Goal: Task Accomplishment & Management: Manage account settings

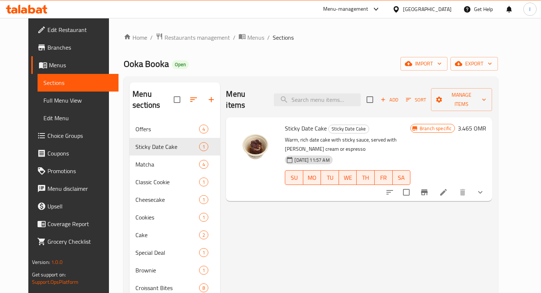
drag, startPoint x: 219, startPoint y: 93, endPoint x: 259, endPoint y: 96, distance: 39.5
click at [259, 96] on div "Menu items Add Sort Manage items" at bounding box center [359, 99] width 266 height 35
click at [266, 90] on div "Menu items Add Sort Manage items" at bounding box center [359, 99] width 266 height 35
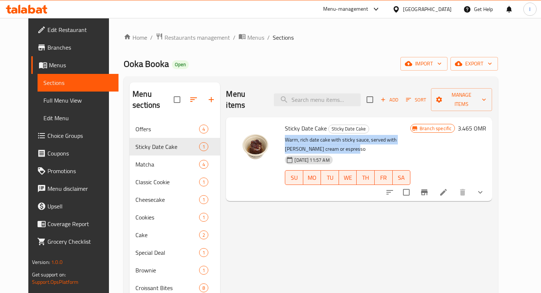
drag, startPoint x: 299, startPoint y: 139, endPoint x: 279, endPoint y: 128, distance: 22.1
click at [285, 135] on p "Warm, rich date cake with sticky sauce, served with [PERSON_NAME] cream or espr…" at bounding box center [348, 144] width 126 height 18
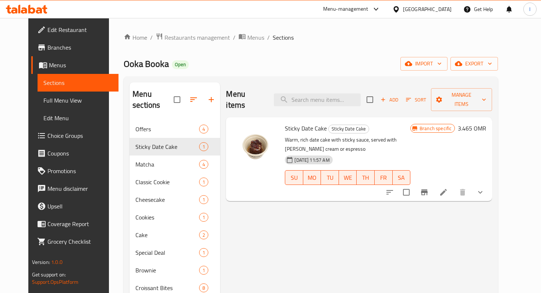
click at [285, 123] on span "Sticky Date Cake" at bounding box center [306, 128] width 42 height 11
click at [329, 156] on div "[DATE] 11:57 AM" at bounding box center [308, 160] width 47 height 9
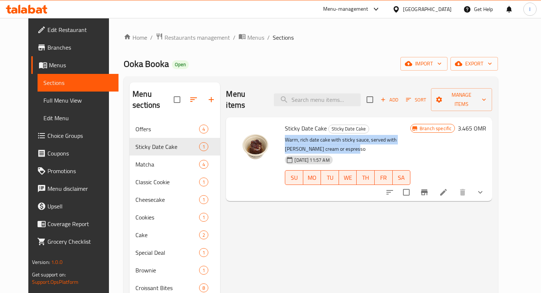
drag, startPoint x: 298, startPoint y: 138, endPoint x: 279, endPoint y: 128, distance: 21.9
click at [285, 135] on p "Warm, rich date cake with sticky sauce, served with [PERSON_NAME] cream or espr…" at bounding box center [348, 144] width 126 height 18
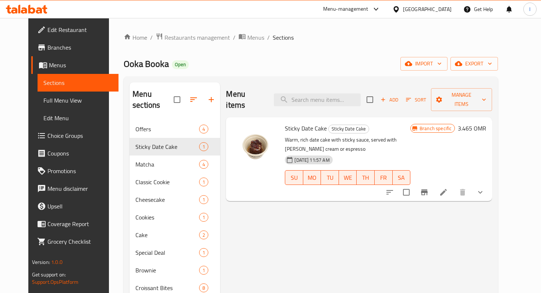
click at [285, 135] on p "Warm, rich date cake with sticky sauce, served with [PERSON_NAME] cream or espr…" at bounding box center [348, 144] width 126 height 18
click at [296, 138] on p "Warm, rich date cake with sticky sauce, served with [PERSON_NAME] cream or espr…" at bounding box center [348, 144] width 126 height 18
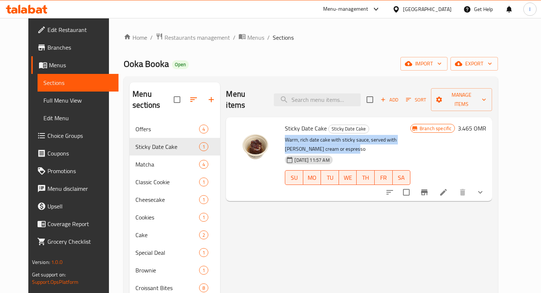
drag, startPoint x: 298, startPoint y: 138, endPoint x: 279, endPoint y: 130, distance: 21.3
click at [285, 135] on p "Warm, rich date cake with sticky sauce, served with [PERSON_NAME] cream or espr…" at bounding box center [348, 144] width 126 height 18
click at [305, 135] on p "Warm, rich date cake with sticky sauce, served with [PERSON_NAME] cream or espr…" at bounding box center [348, 144] width 126 height 18
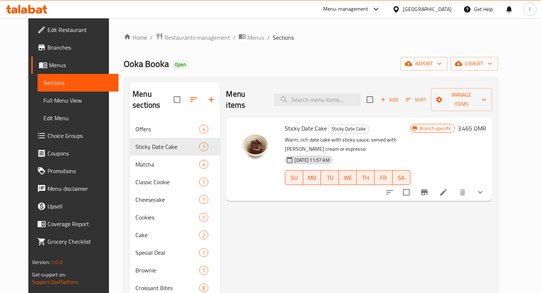
click at [246, 96] on h2 "Menu items" at bounding box center [245, 100] width 39 height 22
click at [265, 64] on div "Ooka Booka Open import export" at bounding box center [311, 64] width 374 height 14
click at [200, 38] on span "Restaurants management" at bounding box center [198, 37] width 66 height 9
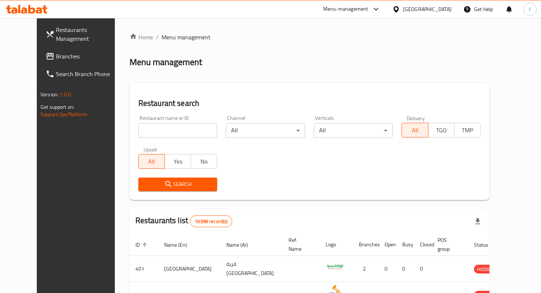
click at [156, 130] on input "search" at bounding box center [177, 130] width 79 height 15
type input "domino"
click button "Search" at bounding box center [177, 185] width 79 height 14
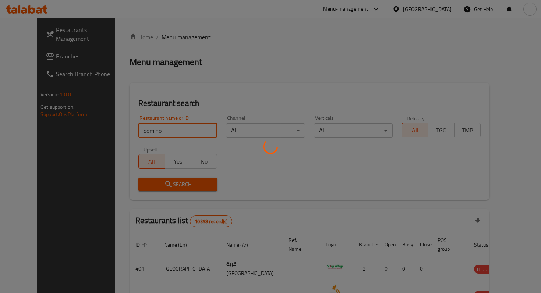
click button "Search" at bounding box center [177, 185] width 79 height 14
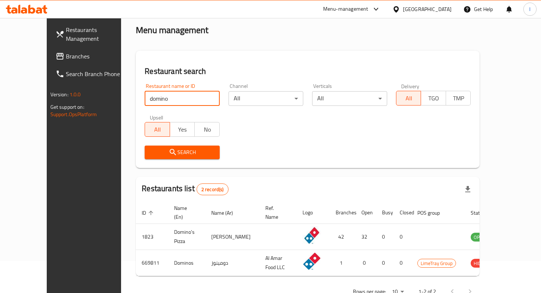
scroll to position [47, 0]
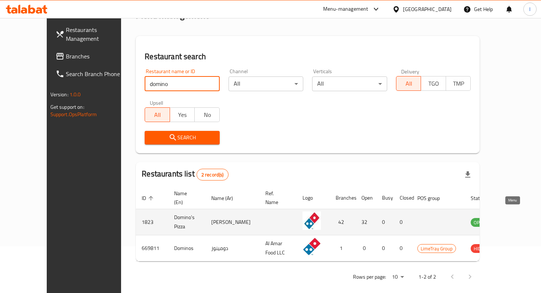
click at [510, 220] on icon "enhanced table" at bounding box center [514, 223] width 8 height 6
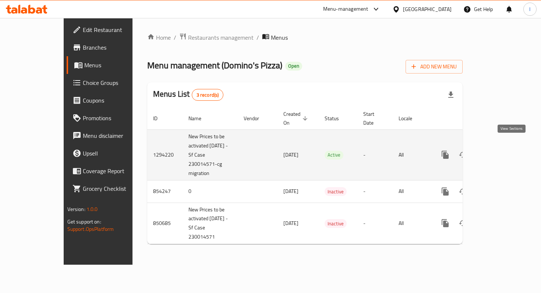
click at [503, 151] on icon "enhanced table" at bounding box center [498, 155] width 9 height 9
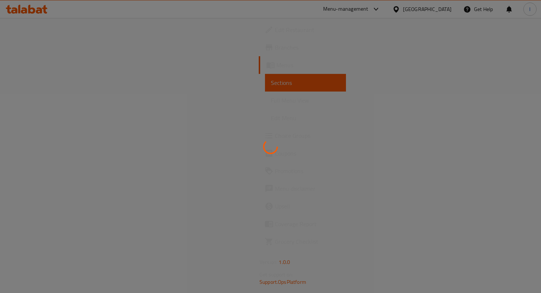
click at [270, 144] on icon at bounding box center [270, 147] width 21 height 21
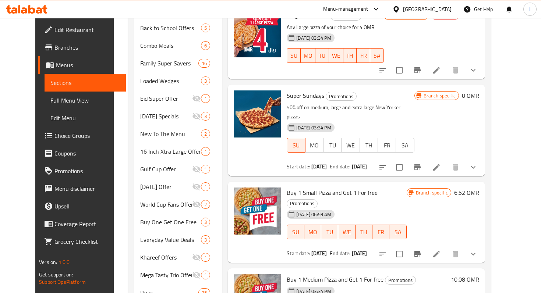
scroll to position [373, 0]
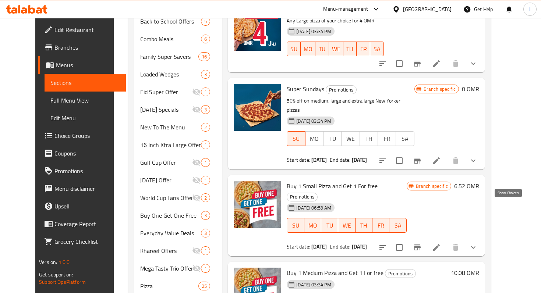
click at [478, 243] on icon "show more" at bounding box center [473, 247] width 9 height 9
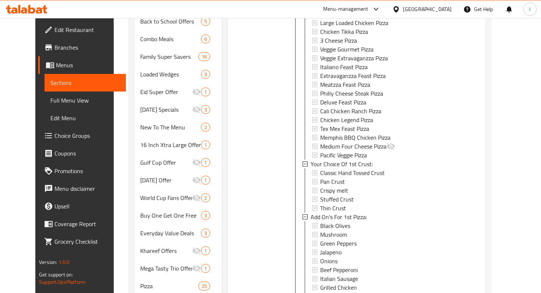
scroll to position [434, 0]
click at [330, 176] on span "Pan Crust" at bounding box center [332, 180] width 25 height 9
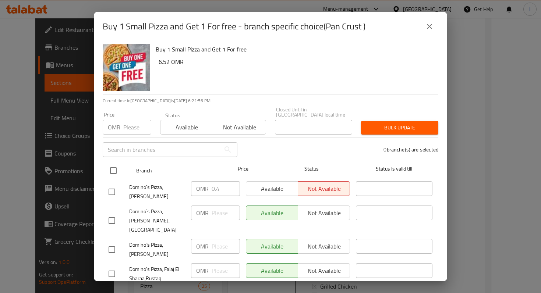
click at [114, 166] on input "checkbox" at bounding box center [113, 170] width 15 height 15
checkbox input "true"
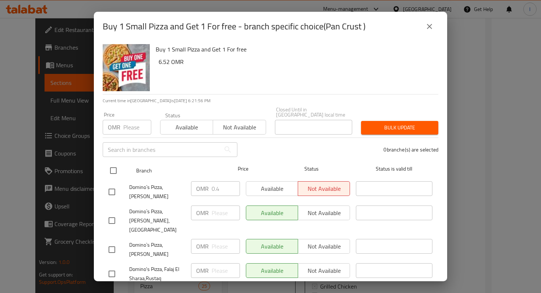
checkbox input "true"
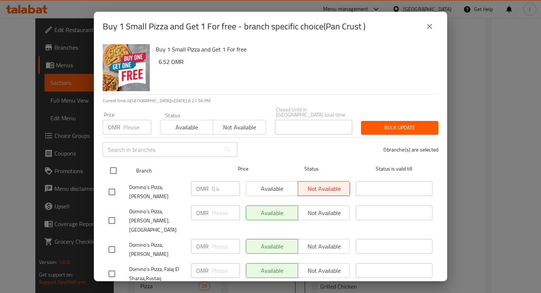
checkbox input "true"
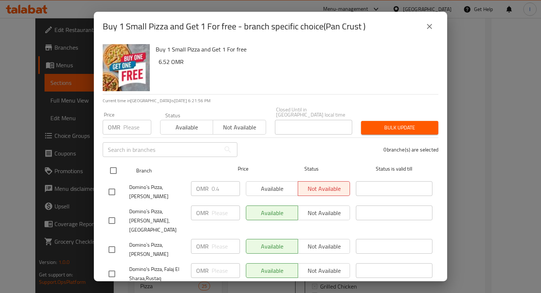
checkbox input "true"
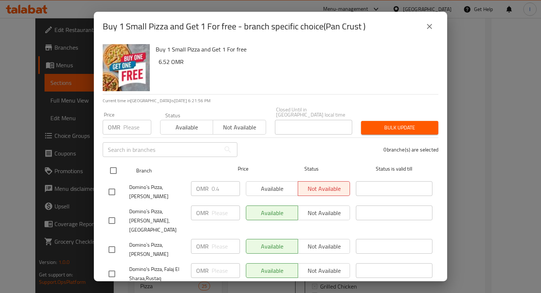
checkbox input "true"
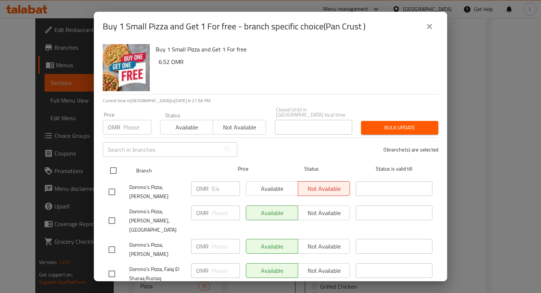
checkbox input "true"
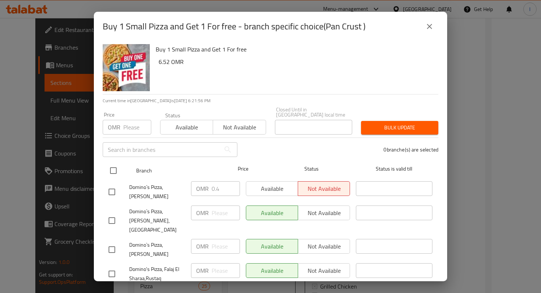
checkbox input "true"
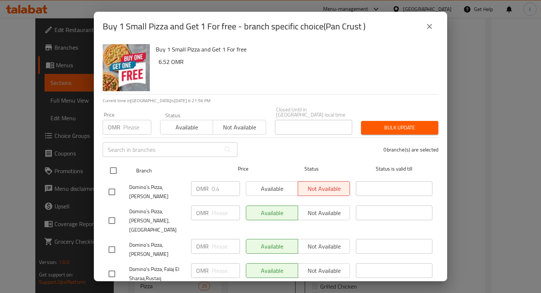
checkbox input "true"
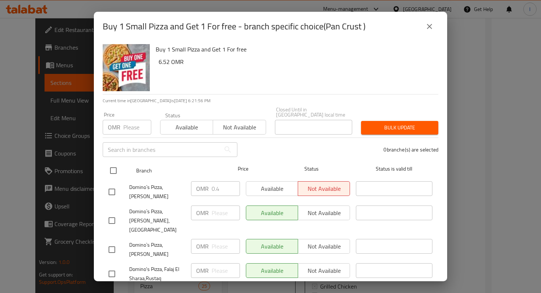
checkbox input "true"
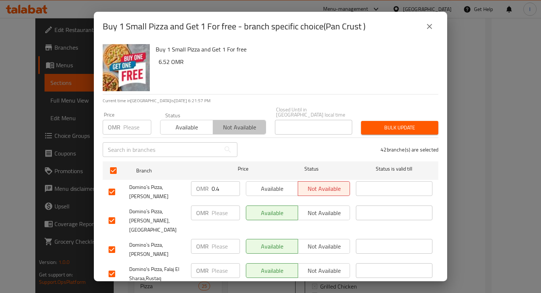
click at [234, 123] on span "Not available" at bounding box center [239, 127] width 47 height 11
click at [388, 123] on span "Bulk update" at bounding box center [400, 127] width 66 height 9
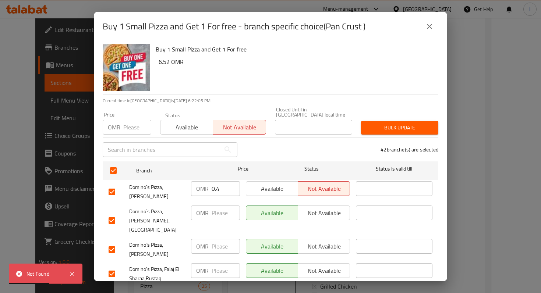
click at [430, 27] on icon "close" at bounding box center [429, 26] width 5 height 5
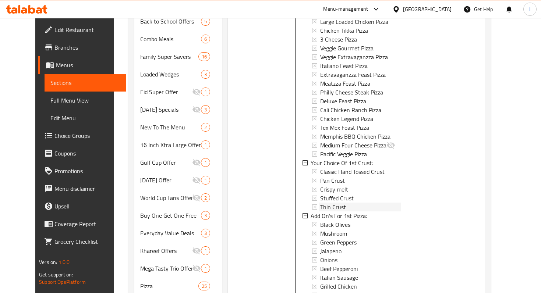
click at [338, 203] on div "Thin Crust" at bounding box center [360, 207] width 80 height 9
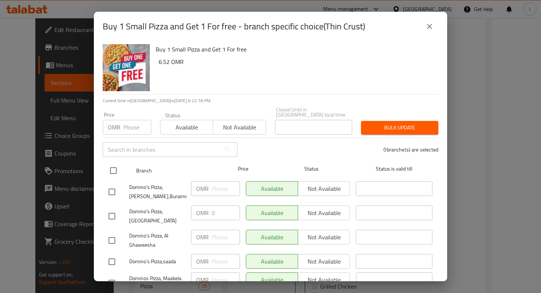
click at [114, 165] on input "checkbox" at bounding box center [113, 170] width 15 height 15
checkbox input "true"
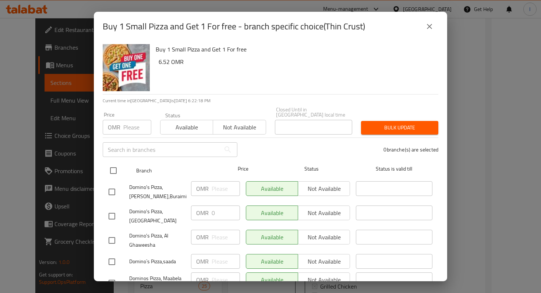
checkbox input "true"
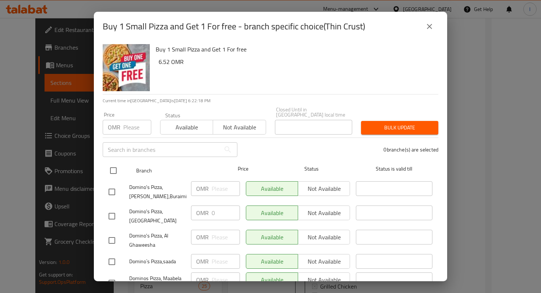
checkbox input "true"
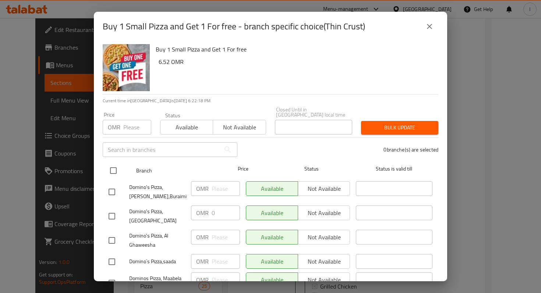
checkbox input "true"
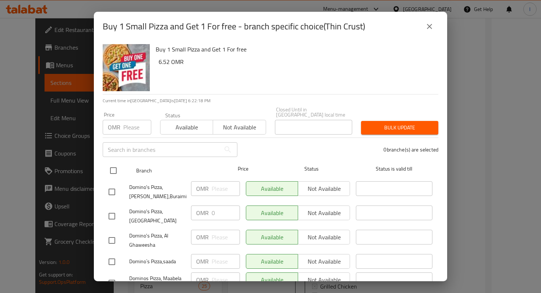
checkbox input "true"
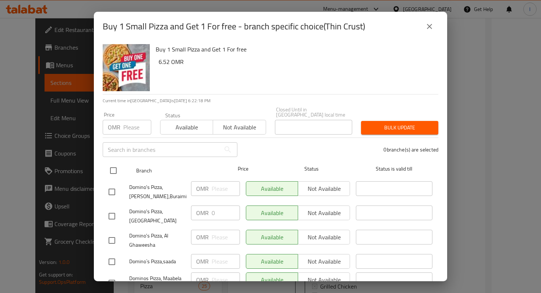
checkbox input "true"
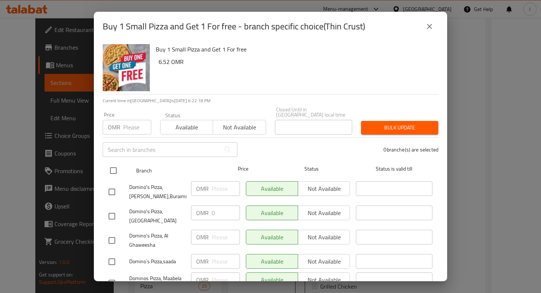
checkbox input "true"
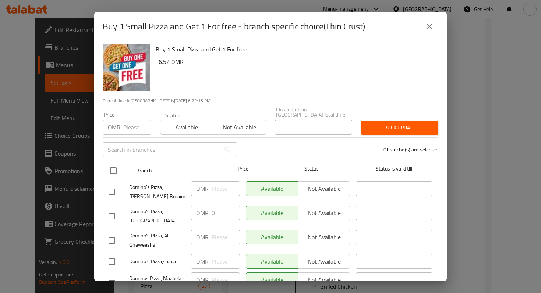
checkbox input "true"
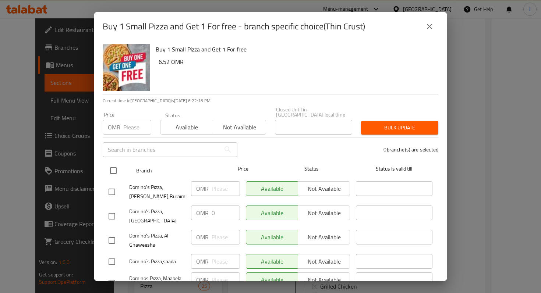
checkbox input "true"
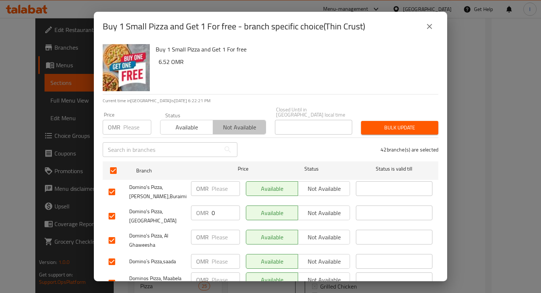
click at [240, 124] on span "Not available" at bounding box center [239, 127] width 47 height 11
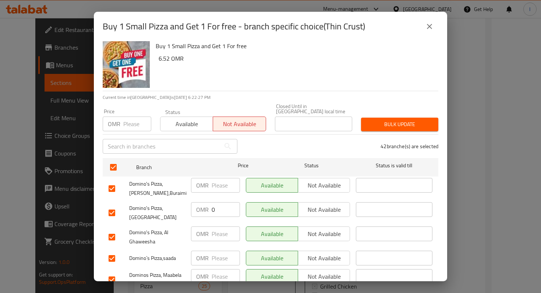
scroll to position [0, 0]
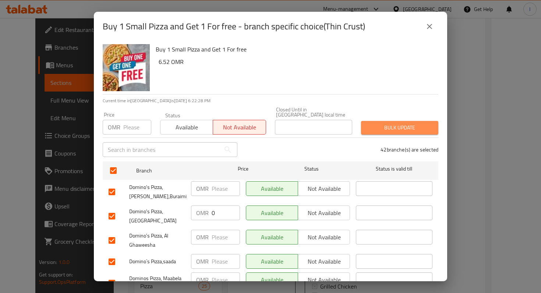
click at [400, 123] on span "Bulk update" at bounding box center [400, 127] width 66 height 9
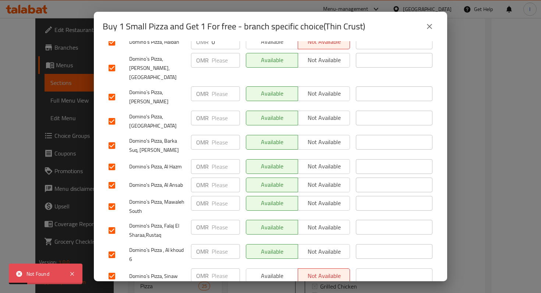
scroll to position [803, 0]
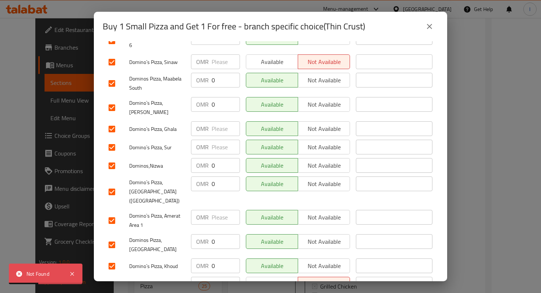
click at [73, 248] on icon at bounding box center [72, 249] width 4 height 4
click at [73, 275] on icon at bounding box center [72, 274] width 4 height 4
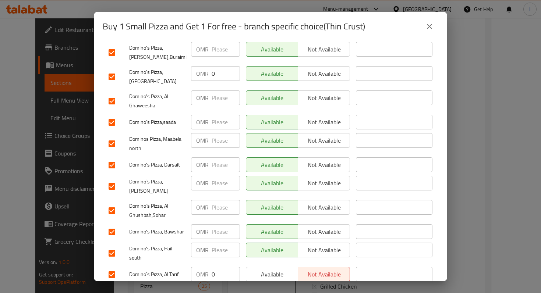
scroll to position [0, 0]
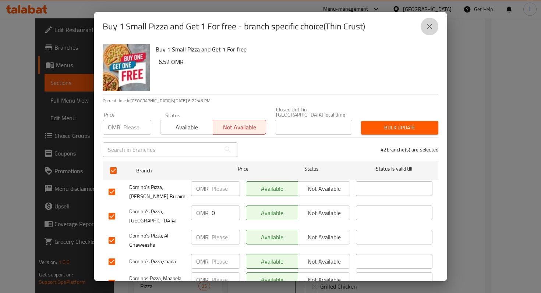
click at [426, 26] on icon "close" at bounding box center [429, 26] width 9 height 9
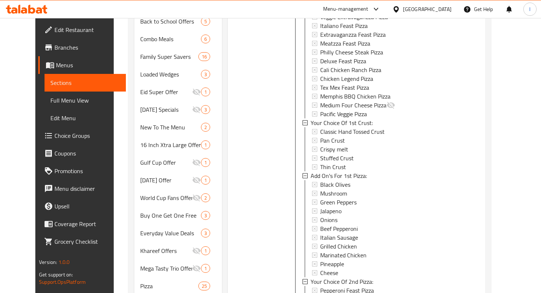
scroll to position [473, 0]
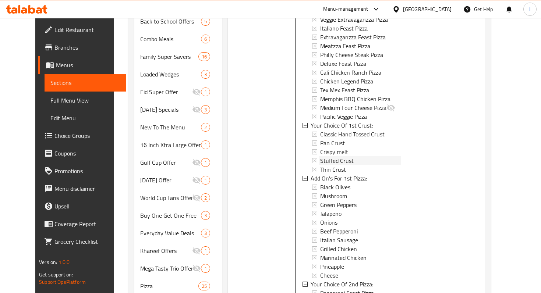
click at [329, 156] on span "Stuffed Crust" at bounding box center [336, 160] width 33 height 9
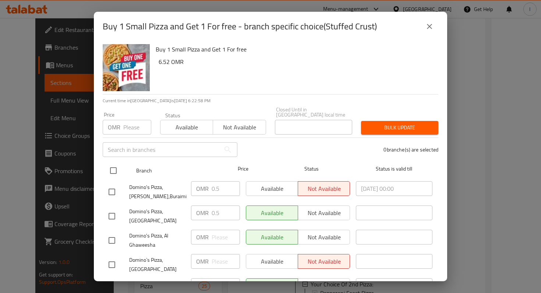
click at [112, 166] on input "checkbox" at bounding box center [113, 170] width 15 height 15
checkbox input "true"
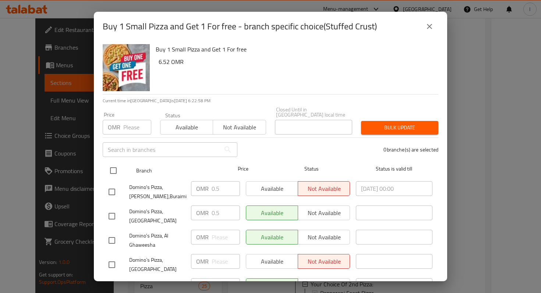
checkbox input "true"
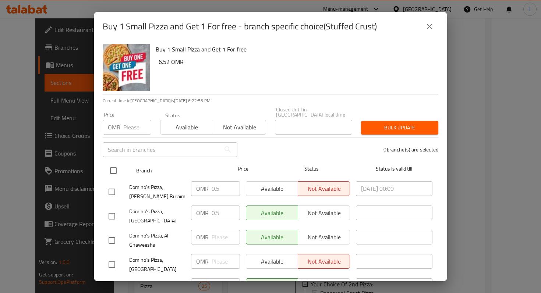
checkbox input "true"
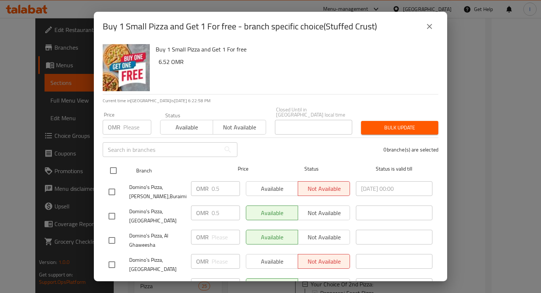
checkbox input "true"
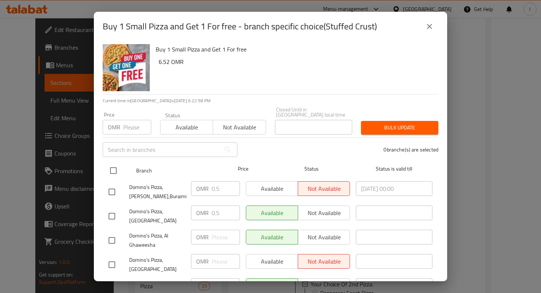
checkbox input "true"
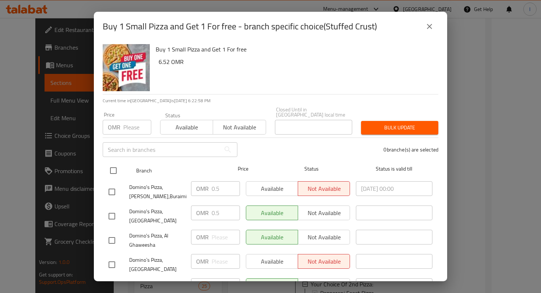
checkbox input "true"
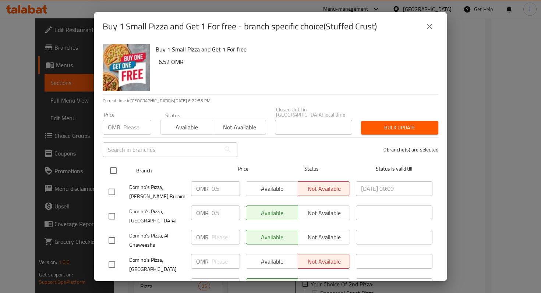
checkbox input "true"
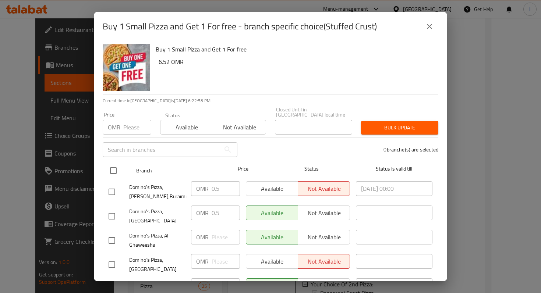
checkbox input "true"
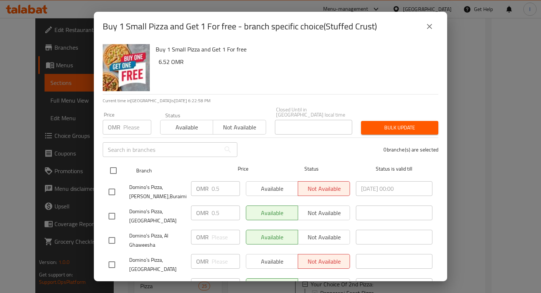
checkbox input "true"
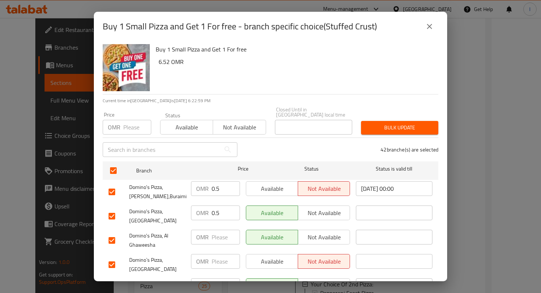
click at [224, 123] on span "Not available" at bounding box center [239, 127] width 47 height 11
click at [395, 123] on span "Bulk update" at bounding box center [400, 127] width 66 height 9
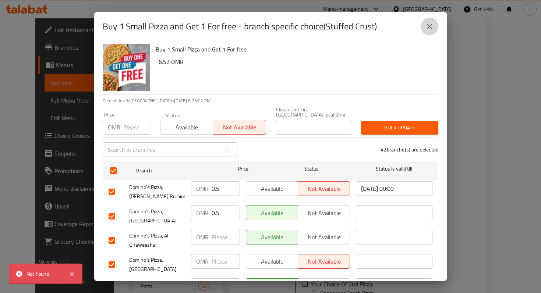
click at [429, 25] on icon "close" at bounding box center [429, 26] width 9 height 9
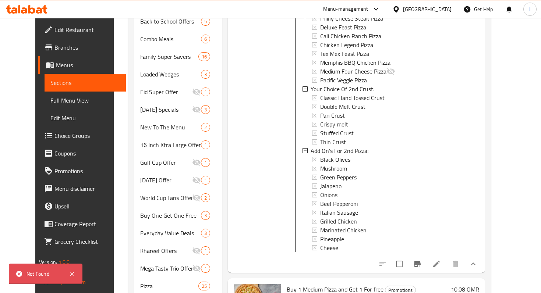
scroll to position [923, 0]
